Goal: Task Accomplishment & Management: Use online tool/utility

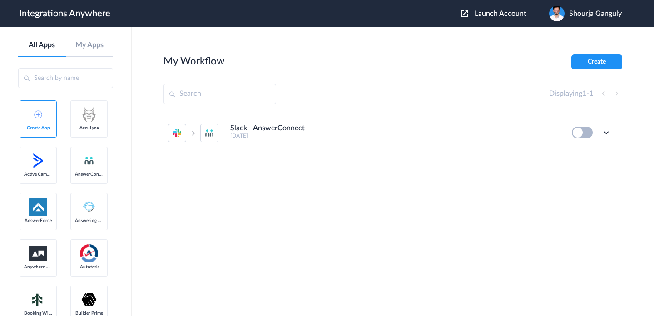
click at [492, 17] on span "Launch Account" at bounding box center [501, 13] width 52 height 7
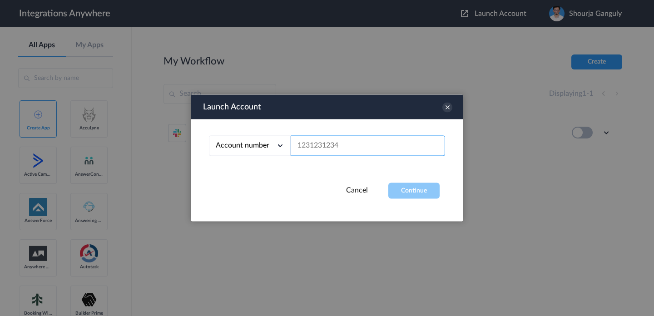
click at [364, 152] on input "text" at bounding box center [368, 146] width 154 height 20
paste input "9489840003"
type input "9489840003"
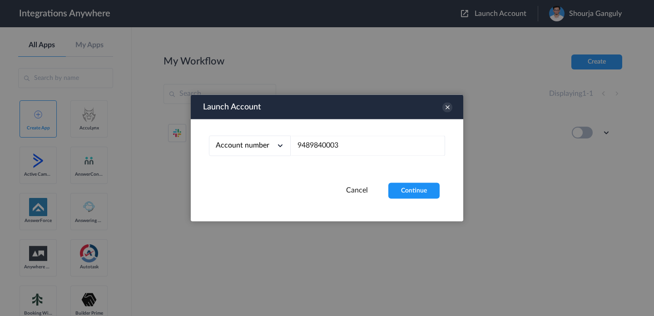
click at [408, 182] on div "Account number Account number Email address 9489840003" at bounding box center [327, 151] width 273 height 64
click at [417, 189] on button "Continue" at bounding box center [413, 191] width 51 height 16
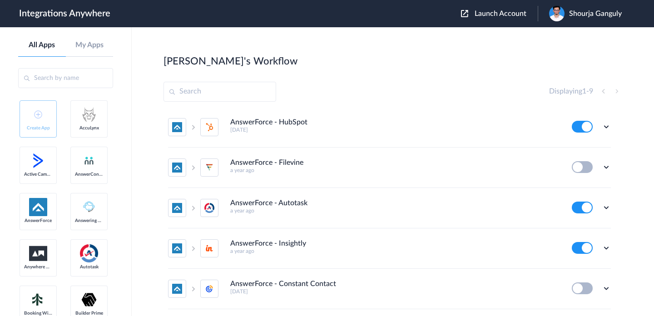
scroll to position [4, 0]
click at [606, 209] on icon at bounding box center [606, 207] width 9 height 9
click at [577, 227] on link "Edit" at bounding box center [570, 228] width 22 height 6
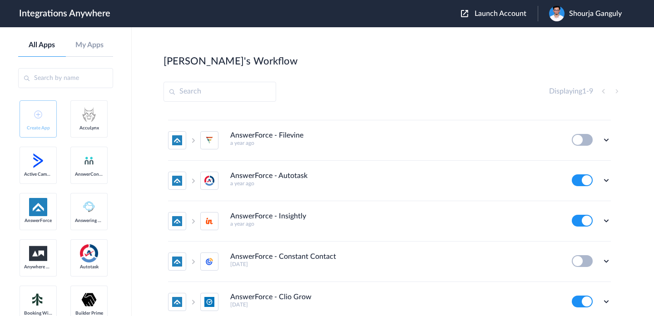
scroll to position [24, 0]
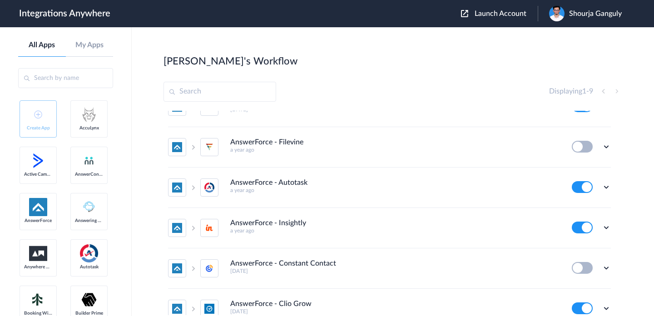
click at [581, 20] on div "Shourja Ganguly" at bounding box center [590, 13] width 82 height 15
click at [579, 43] on li "My Account" at bounding box center [584, 37] width 93 height 17
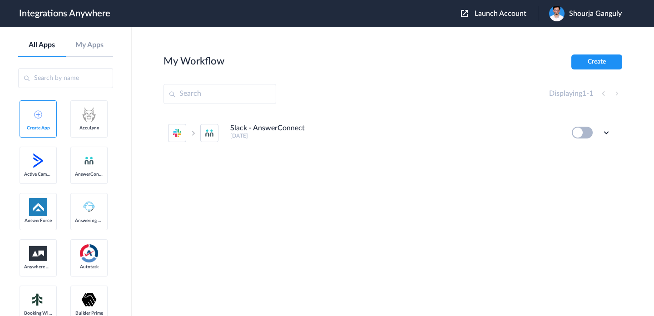
scroll to position [0, 0]
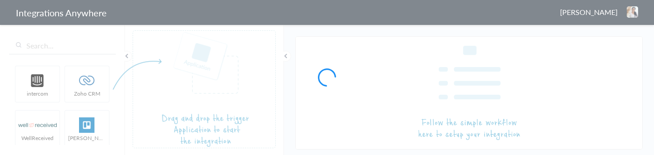
type input "AnswerForce - Autotask"
